Goal: Transaction & Acquisition: Purchase product/service

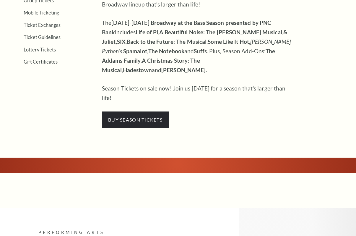
scroll to position [236, 0]
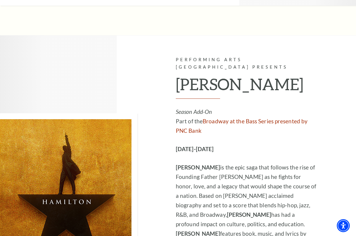
scroll to position [4077, 0]
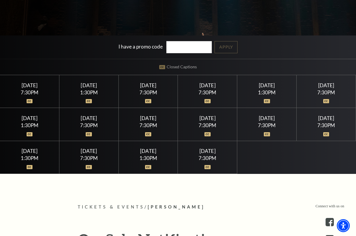
scroll to position [148, 0]
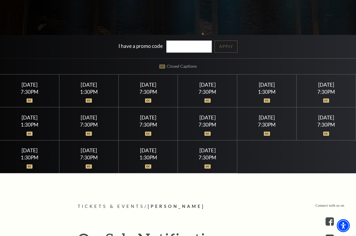
click at [207, 101] on img at bounding box center [207, 100] width 6 height 4
click at [213, 91] on div "7:30PM" at bounding box center [207, 91] width 45 height 5
click at [207, 99] on img at bounding box center [207, 100] width 6 height 4
click at [206, 89] on div "7:30PM" at bounding box center [207, 91] width 45 height 5
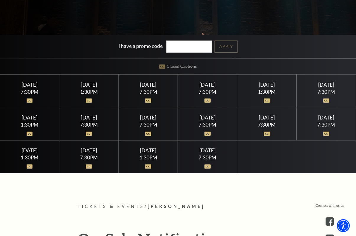
drag, startPoint x: 206, startPoint y: 89, endPoint x: 223, endPoint y: 94, distance: 17.8
click at [223, 94] on div at bounding box center [207, 97] width 45 height 6
click at [200, 88] on div "Friday July 17 7:30PM" at bounding box center [207, 90] width 59 height 33
drag, startPoint x: 200, startPoint y: 88, endPoint x: 259, endPoint y: 87, distance: 58.8
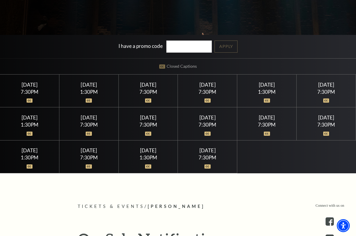
click at [259, 87] on div "Saturday July 18" at bounding box center [266, 85] width 45 height 6
drag, startPoint x: 259, startPoint y: 87, endPoint x: 269, endPoint y: 100, distance: 15.8
click at [269, 100] on img at bounding box center [267, 100] width 6 height 4
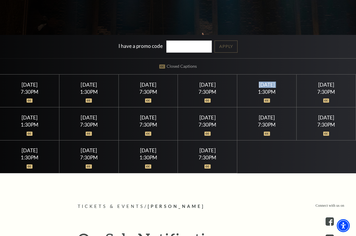
click at [269, 100] on img at bounding box center [267, 100] width 6 height 4
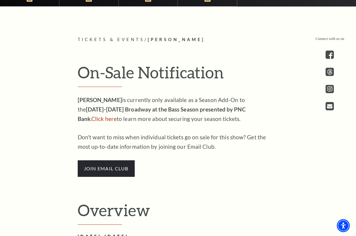
scroll to position [325, 0]
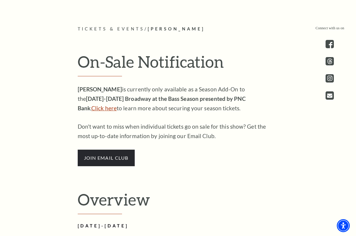
click at [117, 105] on link "Click here" at bounding box center [103, 108] width 25 height 7
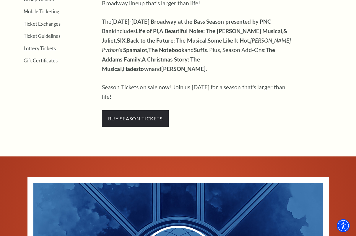
scroll to position [236, 0]
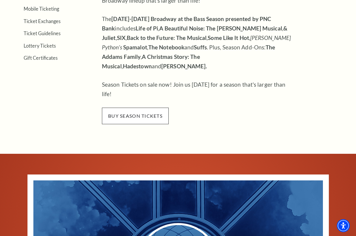
click at [141, 108] on span "buy season tickets" at bounding box center [135, 116] width 67 height 17
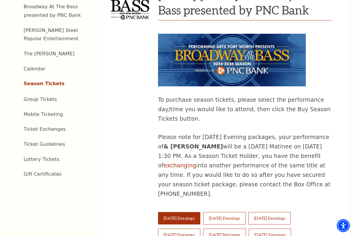
scroll to position [384, 0]
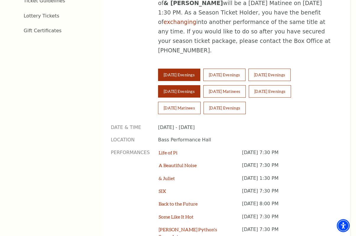
click at [184, 85] on button "Friday Evenings" at bounding box center [179, 91] width 42 height 12
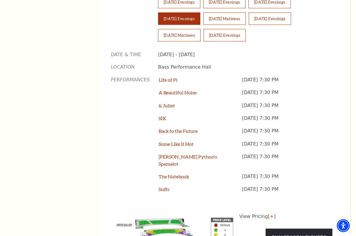
scroll to position [473, 0]
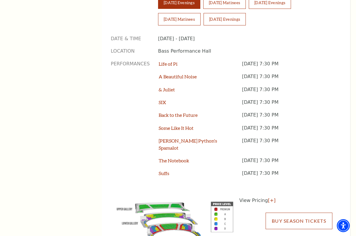
click at [308, 212] on link "Buy Season Tickets" at bounding box center [299, 220] width 67 height 17
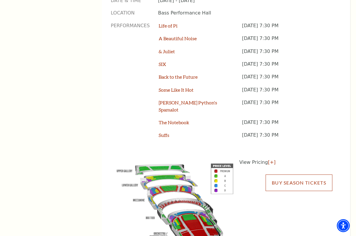
scroll to position [561, 0]
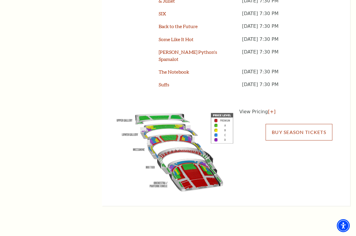
click at [285, 124] on link "Buy Season Tickets" at bounding box center [299, 132] width 67 height 17
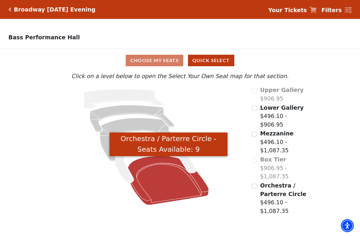
click at [179, 178] on icon "Orchestra / Parterre Circle - Seats Available: 9" at bounding box center [168, 180] width 81 height 49
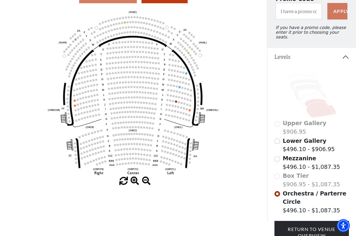
scroll to position [27, 0]
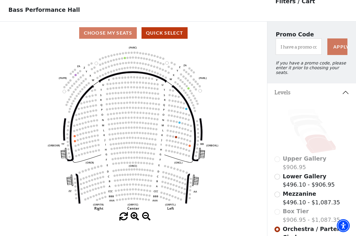
click at [158, 100] on circle at bounding box center [159, 99] width 2 height 2
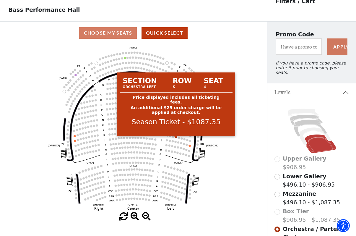
click at [176, 138] on circle at bounding box center [176, 137] width 2 height 2
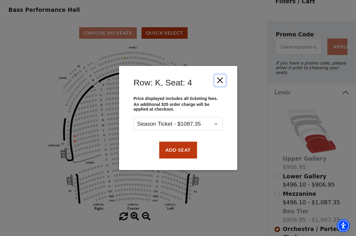
click at [216, 81] on button "Close" at bounding box center [219, 80] width 11 height 11
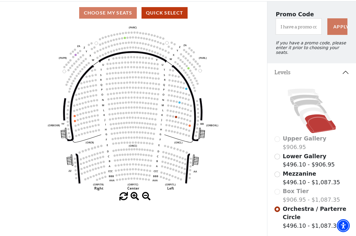
scroll to position [57, 0]
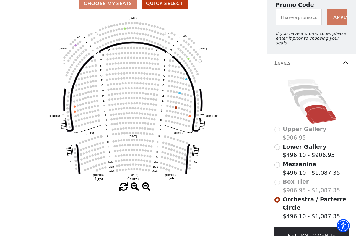
click at [277, 182] on div "Box Tier $906.95 - $1,087.35" at bounding box center [311, 185] width 75 height 17
click at [277, 164] on input "Mezzanine$496.10 - $1,087.35\a" at bounding box center [277, 165] width 6 height 6
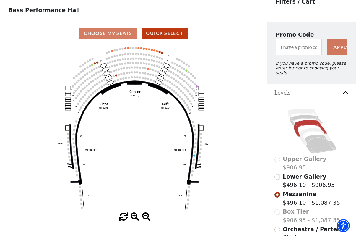
scroll to position [27, 0]
